Goal: Task Accomplishment & Management: Manage account settings

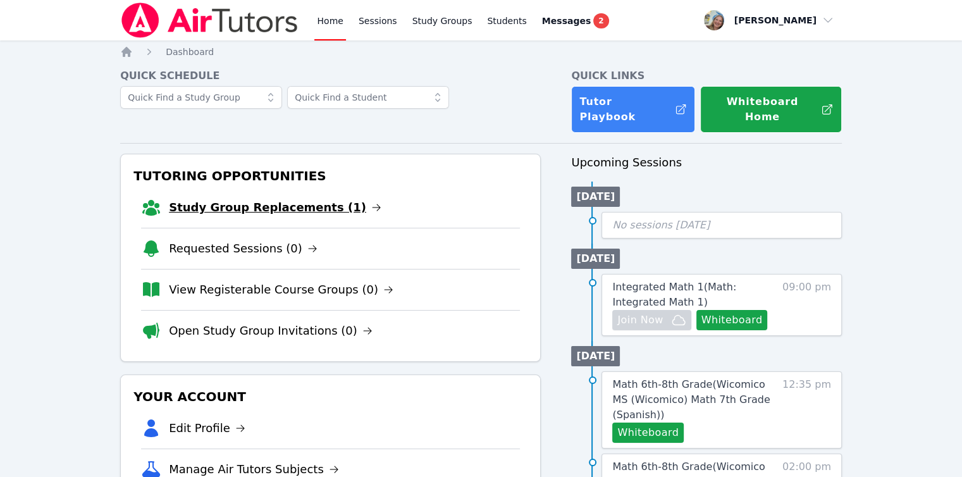
click at [309, 199] on link "Study Group Replacements (1)" at bounding box center [275, 208] width 213 height 18
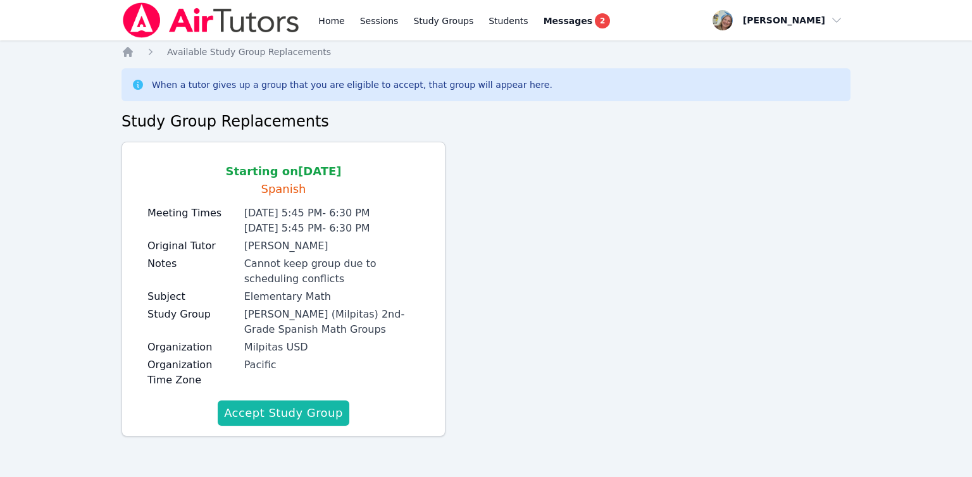
click at [326, 414] on button "Accept Study Group" at bounding box center [284, 412] width 132 height 25
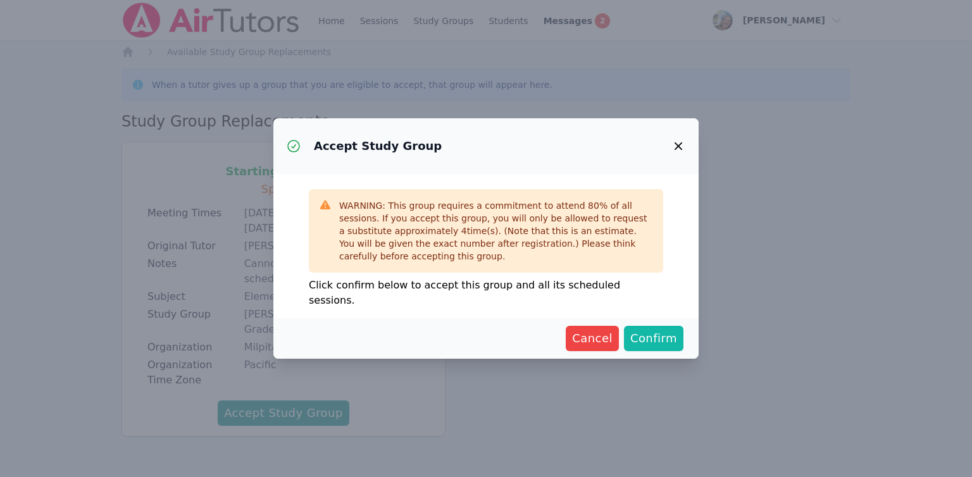
click at [651, 330] on span "Confirm" at bounding box center [653, 339] width 47 height 18
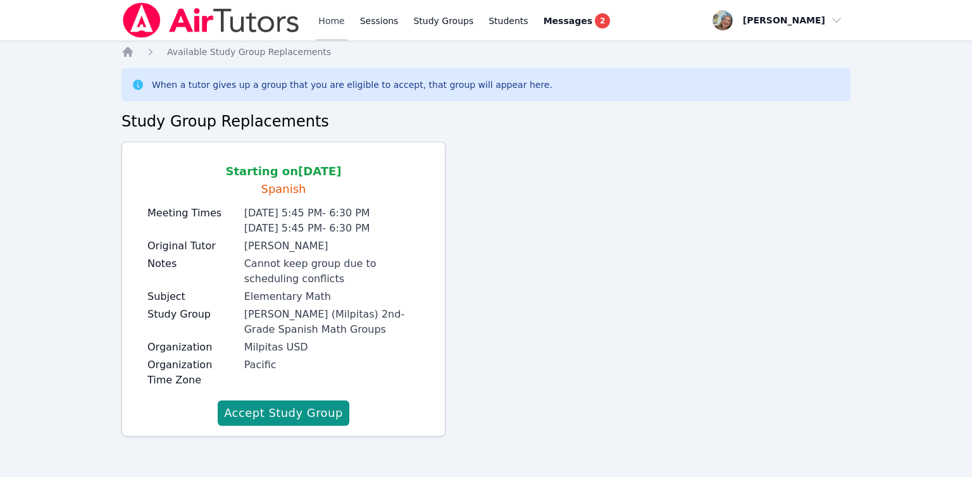
click at [332, 21] on link "Home" at bounding box center [331, 20] width 31 height 40
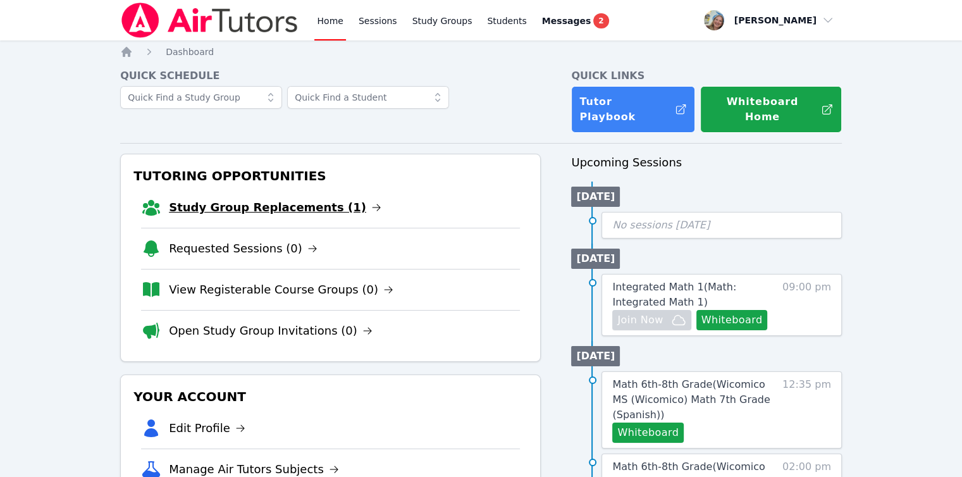
click at [275, 199] on link "Study Group Replacements (1)" at bounding box center [275, 208] width 213 height 18
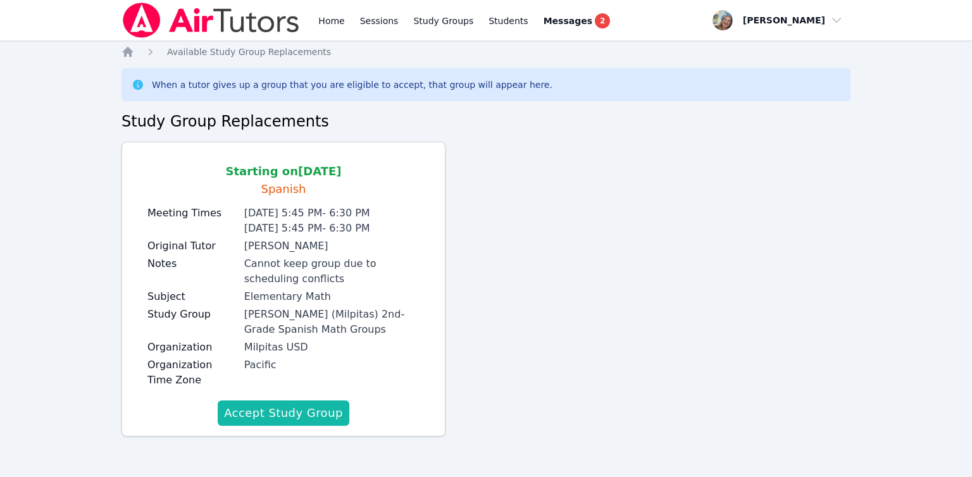
click at [296, 410] on button "Accept Study Group" at bounding box center [284, 412] width 132 height 25
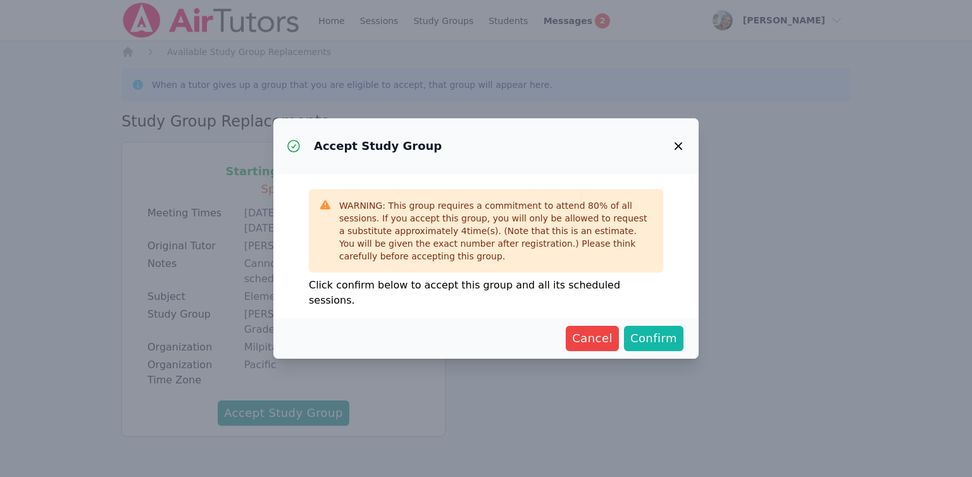
click at [641, 335] on span "Confirm" at bounding box center [653, 339] width 47 height 18
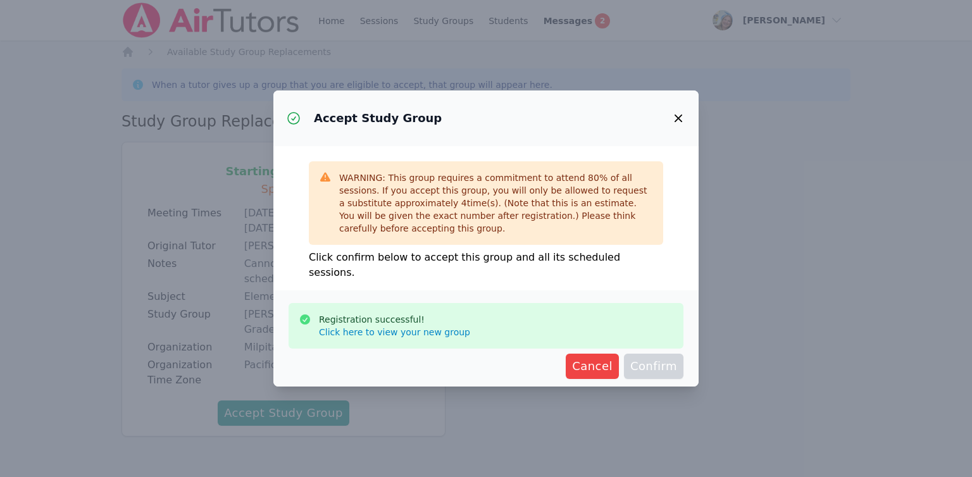
click at [679, 123] on icon "button" at bounding box center [677, 118] width 15 height 15
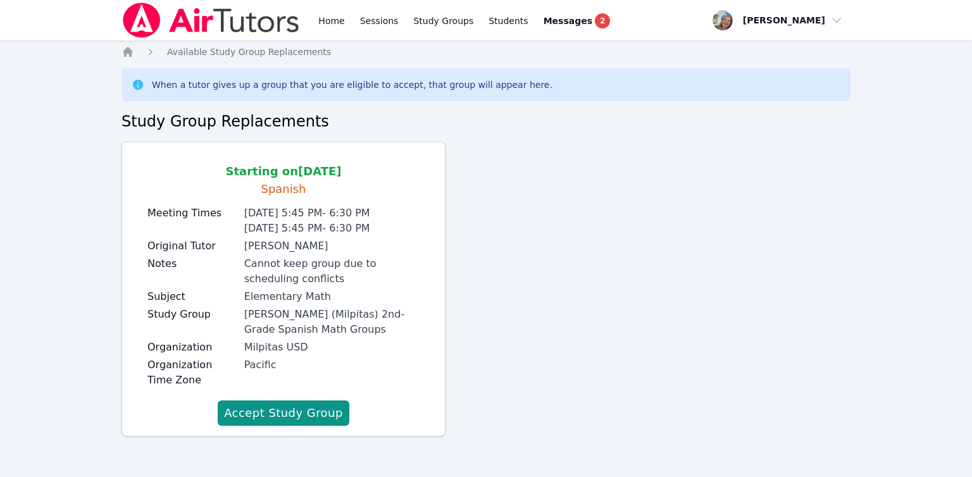
click at [319, 343] on div "Milpitas USD" at bounding box center [331, 347] width 175 height 15
click at [339, 28] on link "Home" at bounding box center [331, 20] width 31 height 40
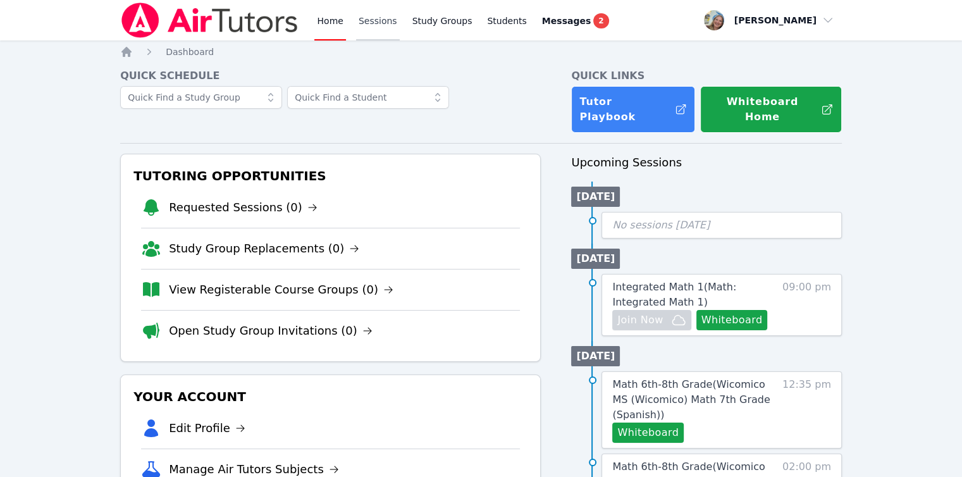
click at [375, 28] on link "Sessions" at bounding box center [378, 20] width 44 height 40
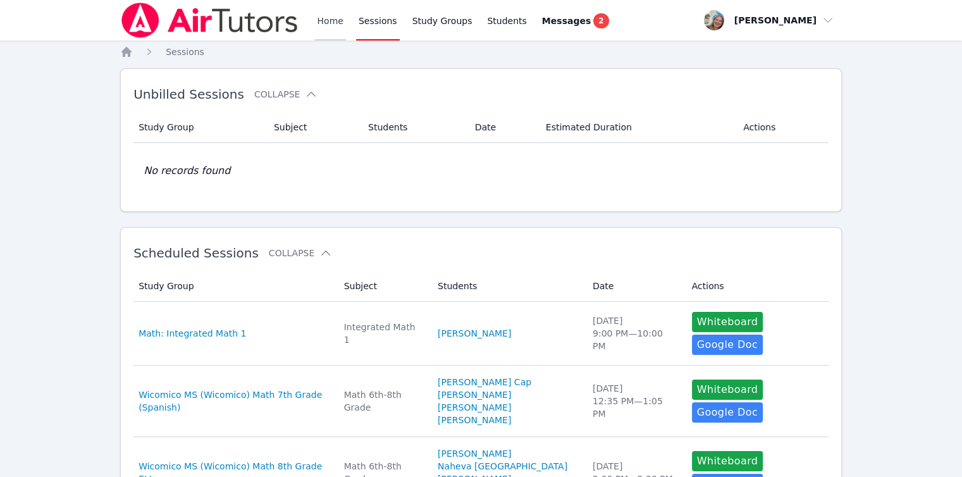
click at [331, 11] on link "Home" at bounding box center [329, 20] width 31 height 40
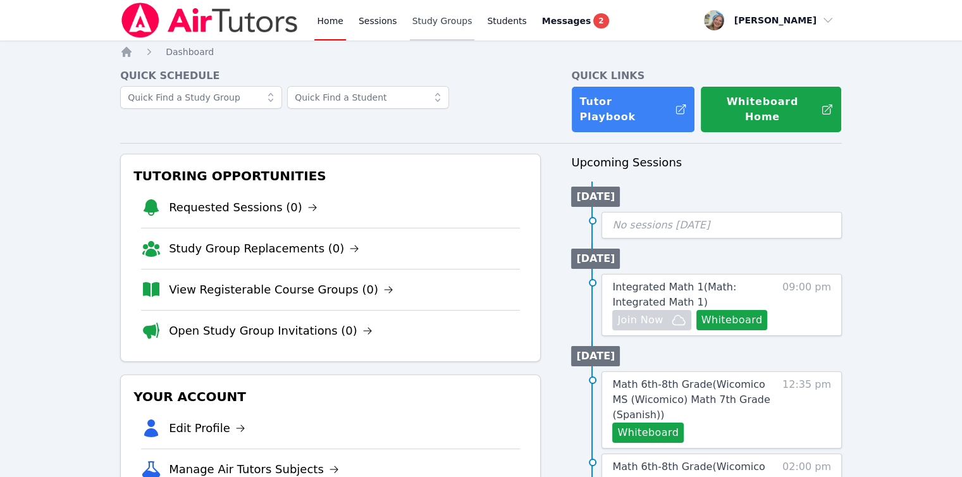
click at [425, 21] on link "Study Groups" at bounding box center [442, 20] width 65 height 40
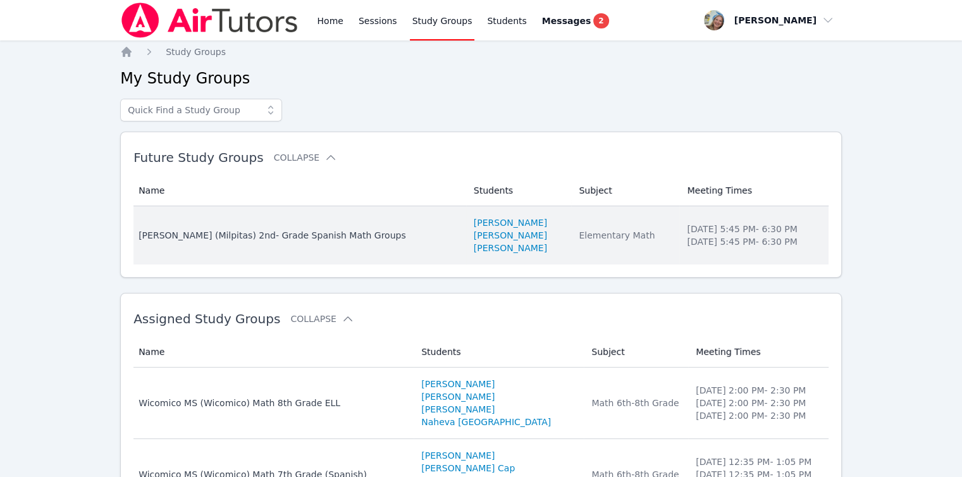
click at [311, 236] on div "[PERSON_NAME] (Milpitas) 2nd- Grade Spanish Math Groups" at bounding box center [299, 235] width 320 height 13
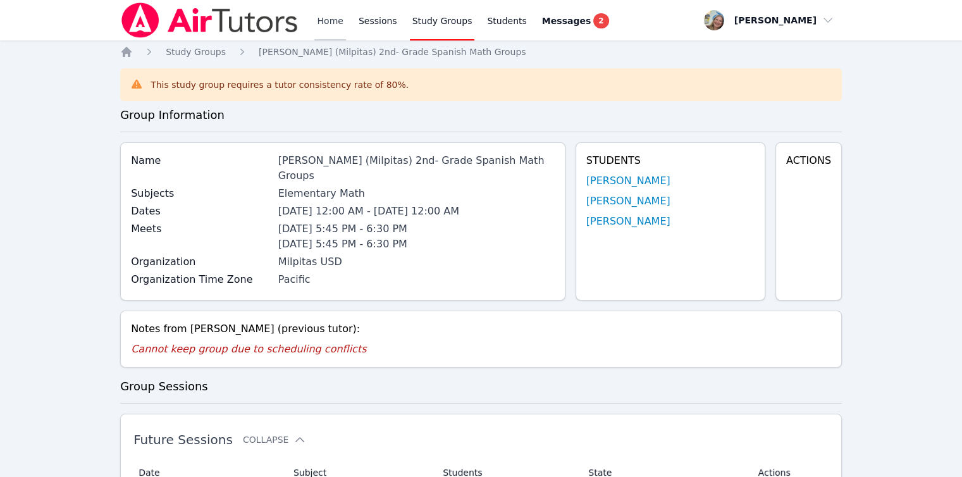
click at [330, 23] on link "Home" at bounding box center [329, 20] width 31 height 40
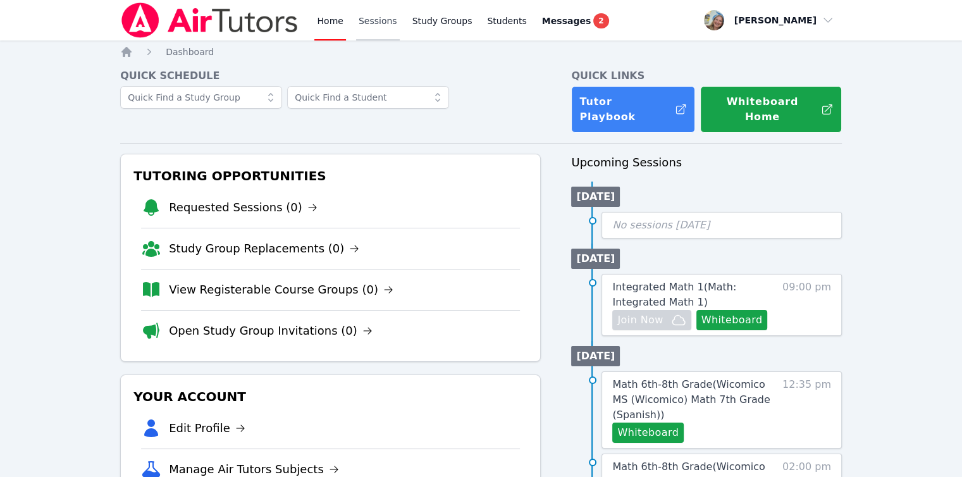
click at [364, 28] on link "Sessions" at bounding box center [378, 20] width 44 height 40
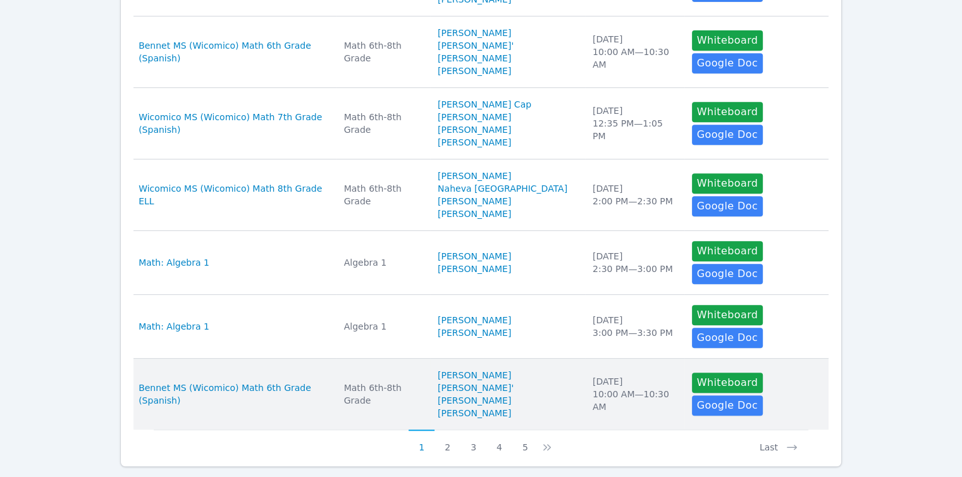
scroll to position [577, 0]
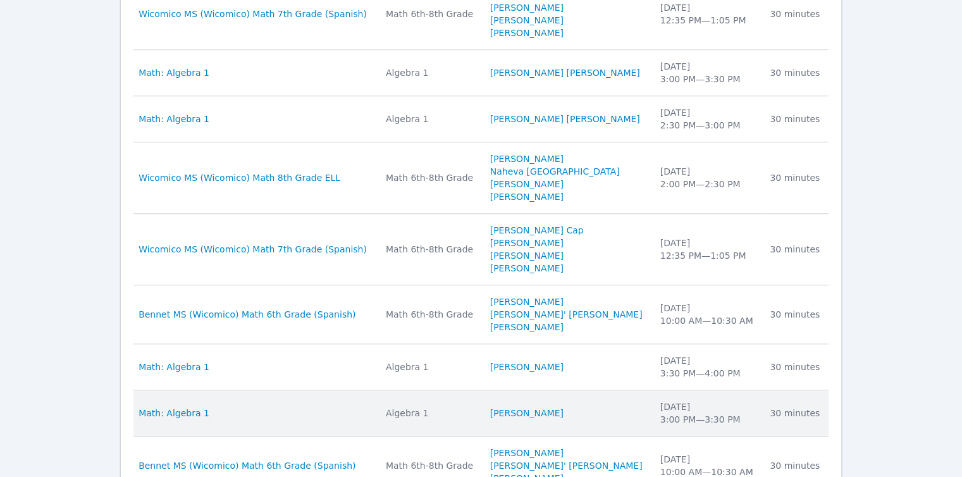
scroll to position [1214, 0]
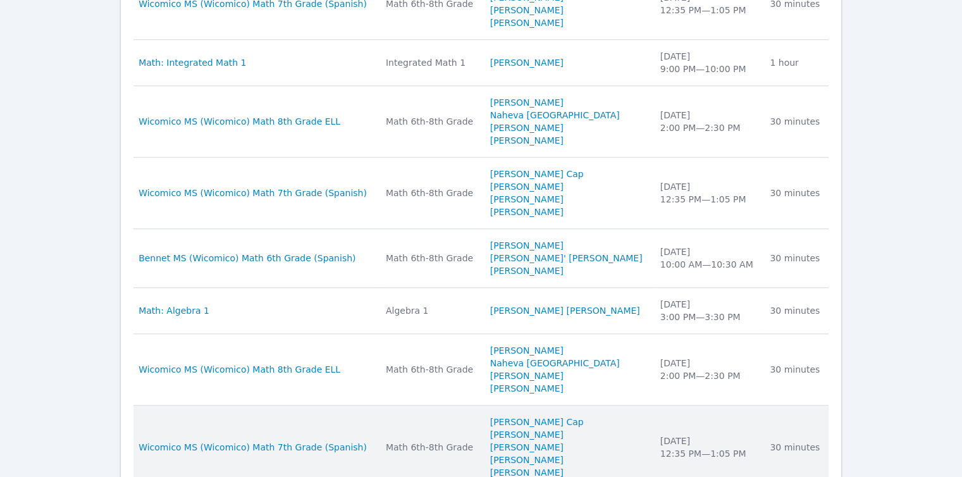
scroll to position [1277, 0]
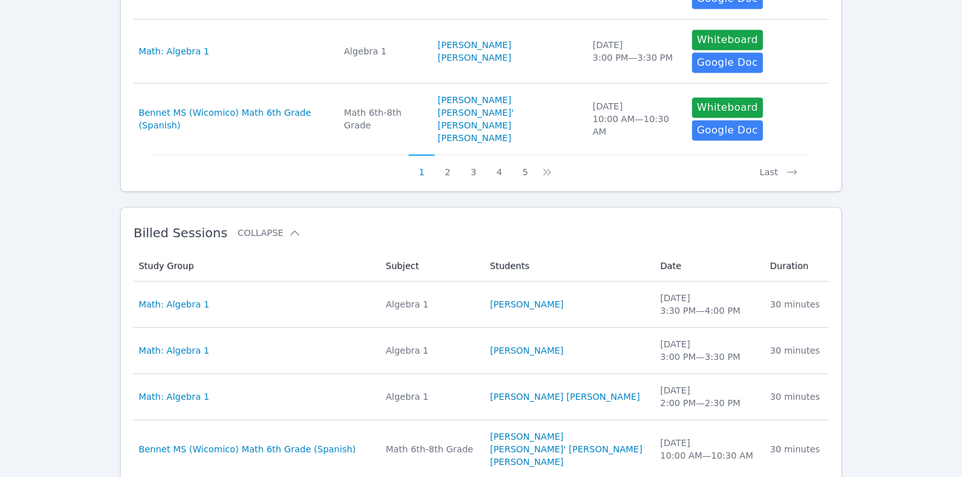
scroll to position [784, 0]
